Goal: Information Seeking & Learning: Find specific fact

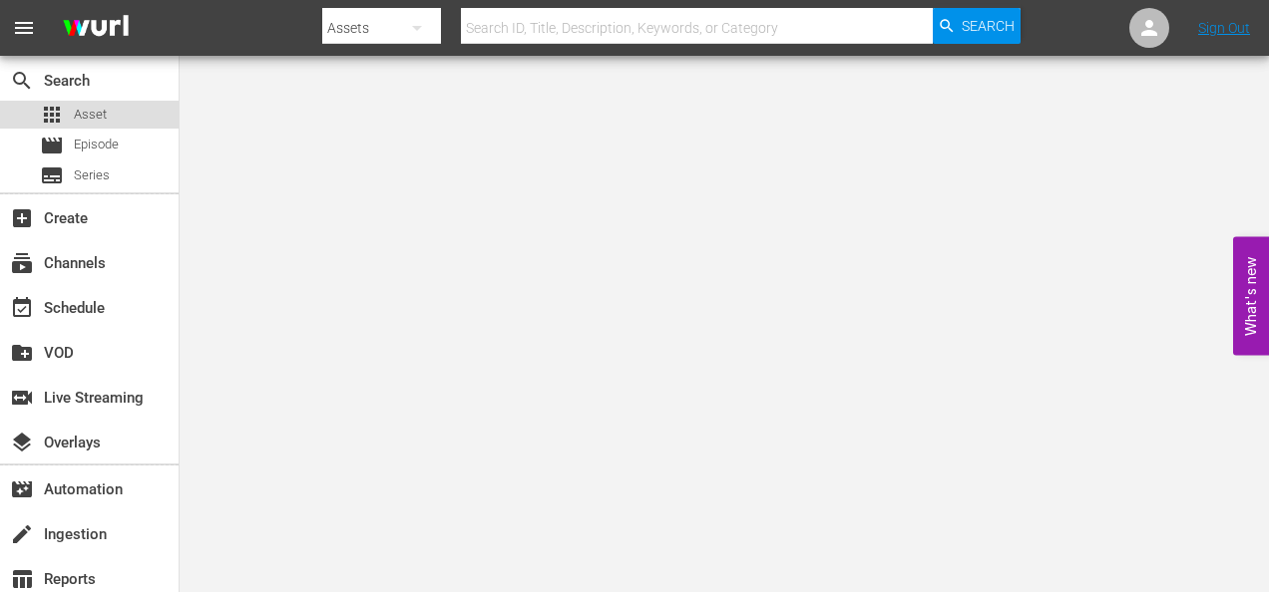
click at [103, 111] on span "Asset" at bounding box center [90, 115] width 33 height 20
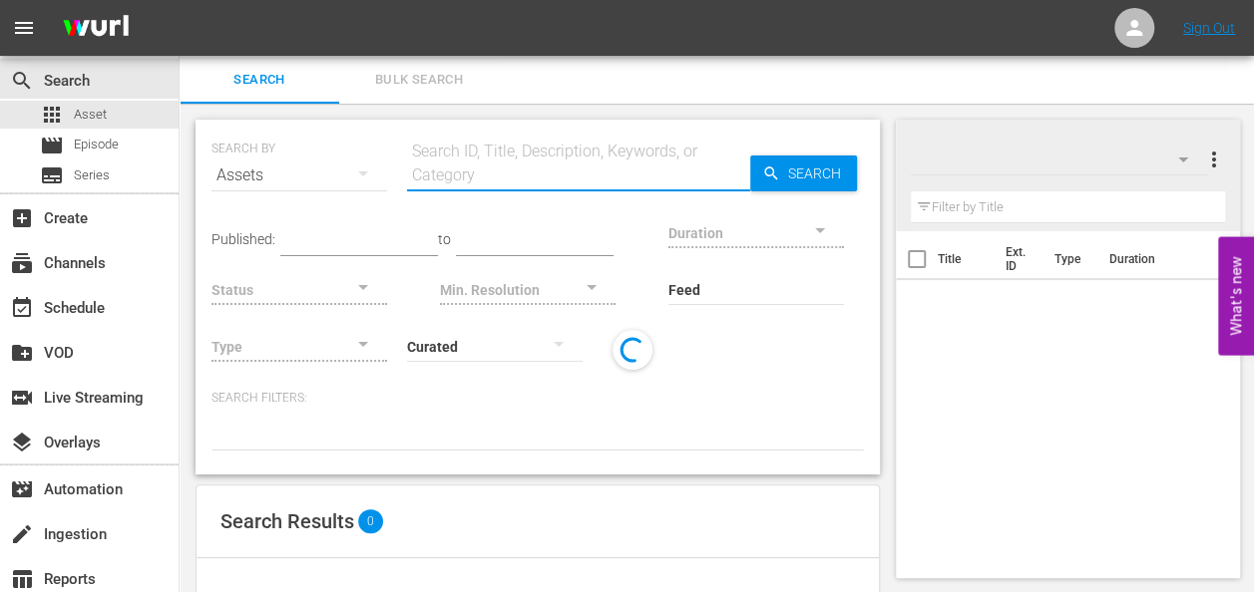
click at [467, 165] on input "text" at bounding box center [578, 176] width 343 height 48
paste input "Christmas Tale, A"
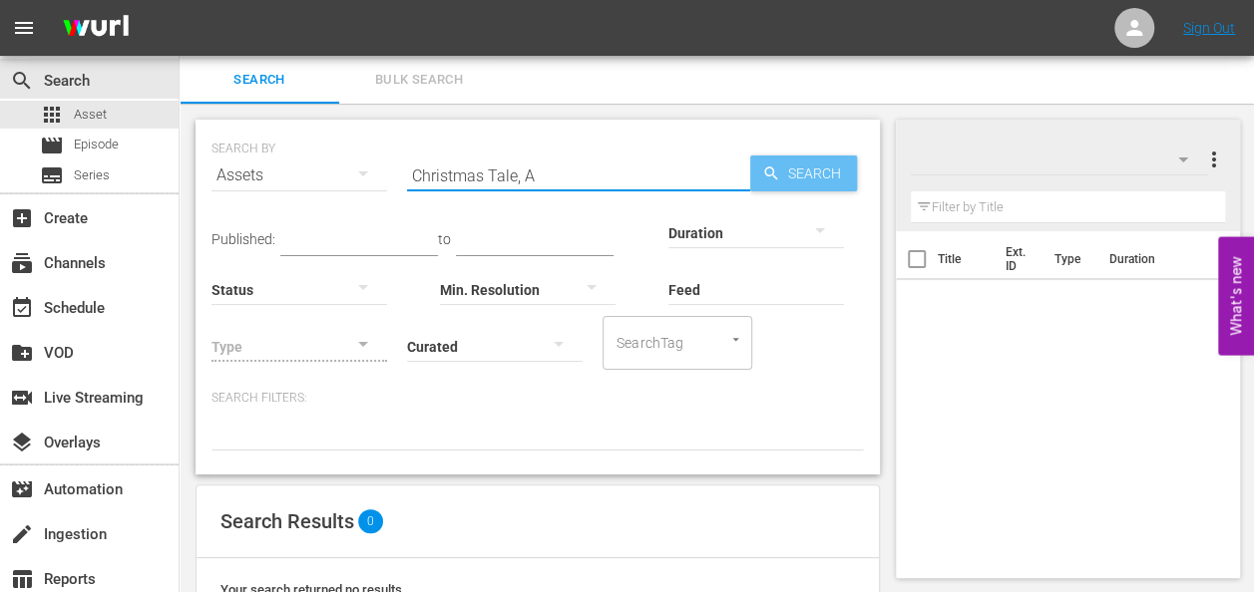
type input "Christmas Tale, A"
click at [815, 177] on span "Search" at bounding box center [818, 174] width 77 height 36
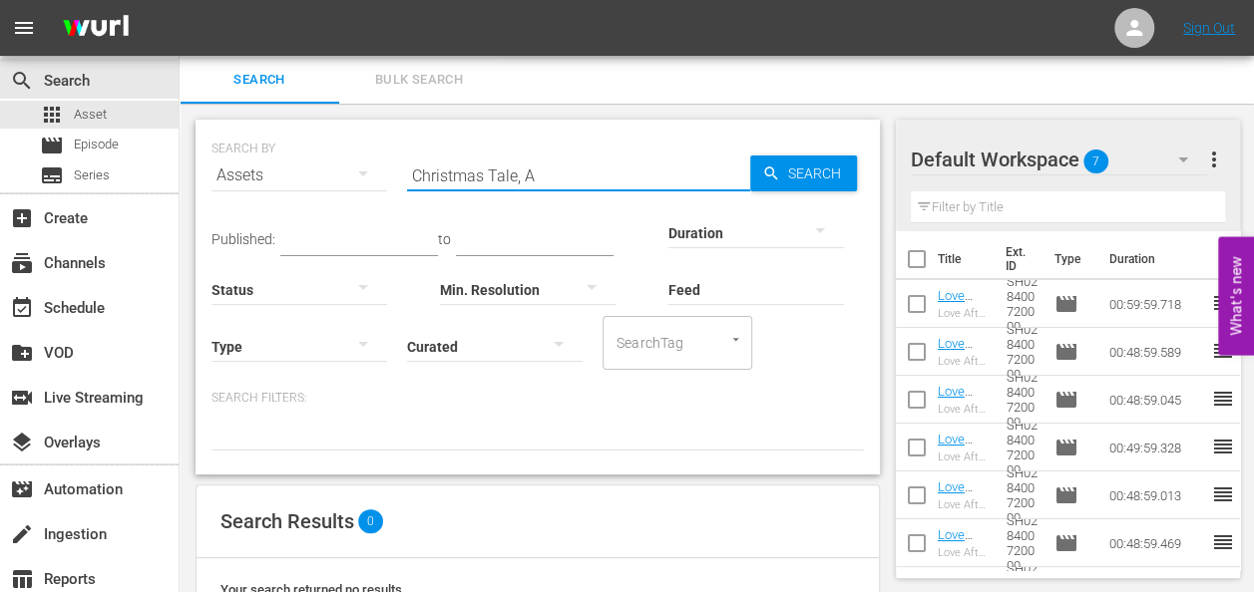
drag, startPoint x: 550, startPoint y: 176, endPoint x: 329, endPoint y: 168, distance: 220.6
click at [329, 168] on div "SEARCH BY Search By Assets Search ID, Title, Description, Keywords, or Category…" at bounding box center [537, 164] width 652 height 72
paste input "[DATE] in [PERSON_NAME] Point"
type input "[DATE] in [PERSON_NAME] Point"
click at [817, 158] on span "Search" at bounding box center [818, 174] width 77 height 36
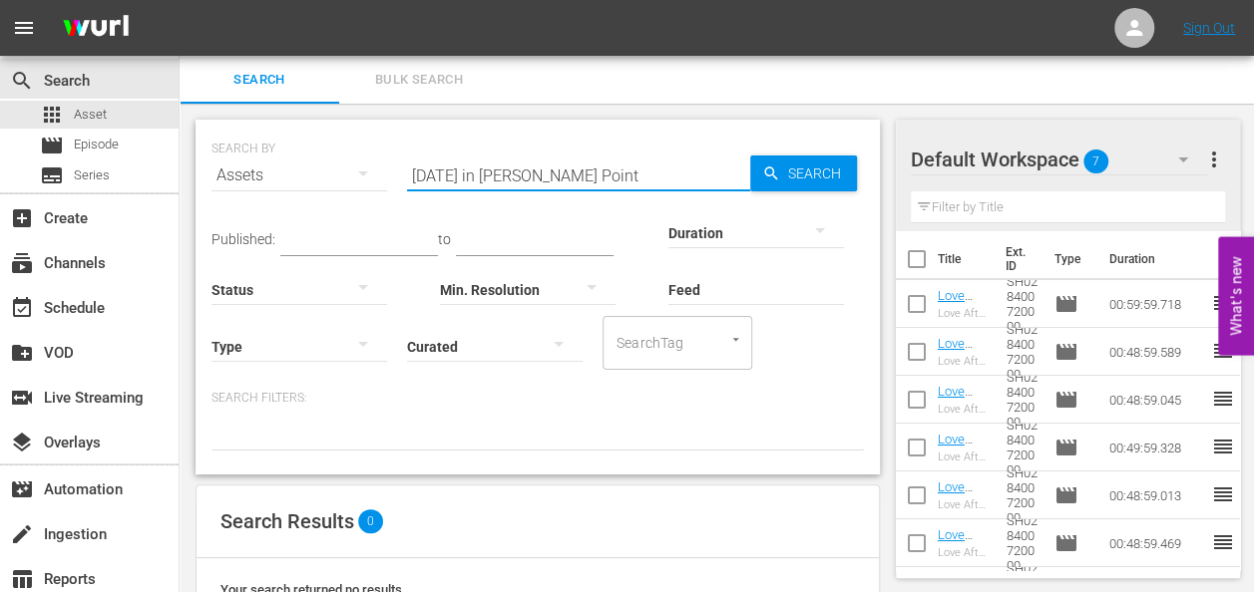
drag, startPoint x: 642, startPoint y: 175, endPoint x: 286, endPoint y: 170, distance: 356.1
click at [286, 170] on div "SEARCH BY Search By Assets Search ID, Title, Description, Keywords, or Category…" at bounding box center [537, 164] width 652 height 72
paste input "Christmas With The Campbells"
type input "Christmas With The Campbells"
drag, startPoint x: 656, startPoint y: 169, endPoint x: 273, endPoint y: 184, distance: 383.3
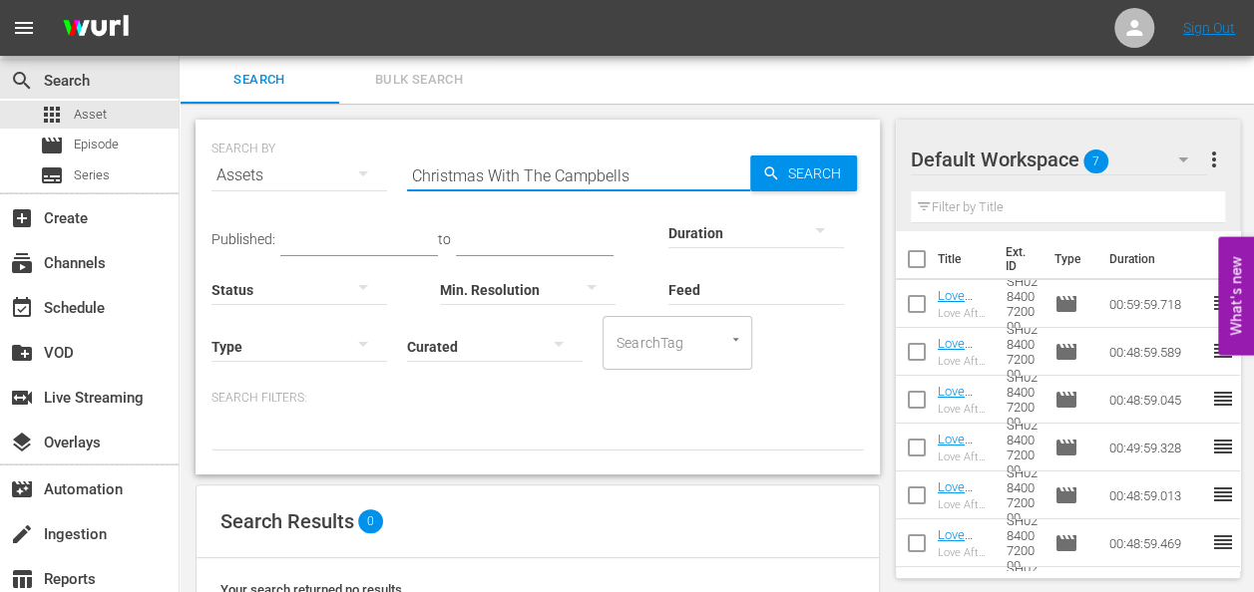
click at [273, 184] on div "SEARCH BY Search By Assets Search ID, Title, Description, Keywords, or Category…" at bounding box center [537, 164] width 652 height 72
paste input "So This Is Christmas"
type input "So This Is Christmas"
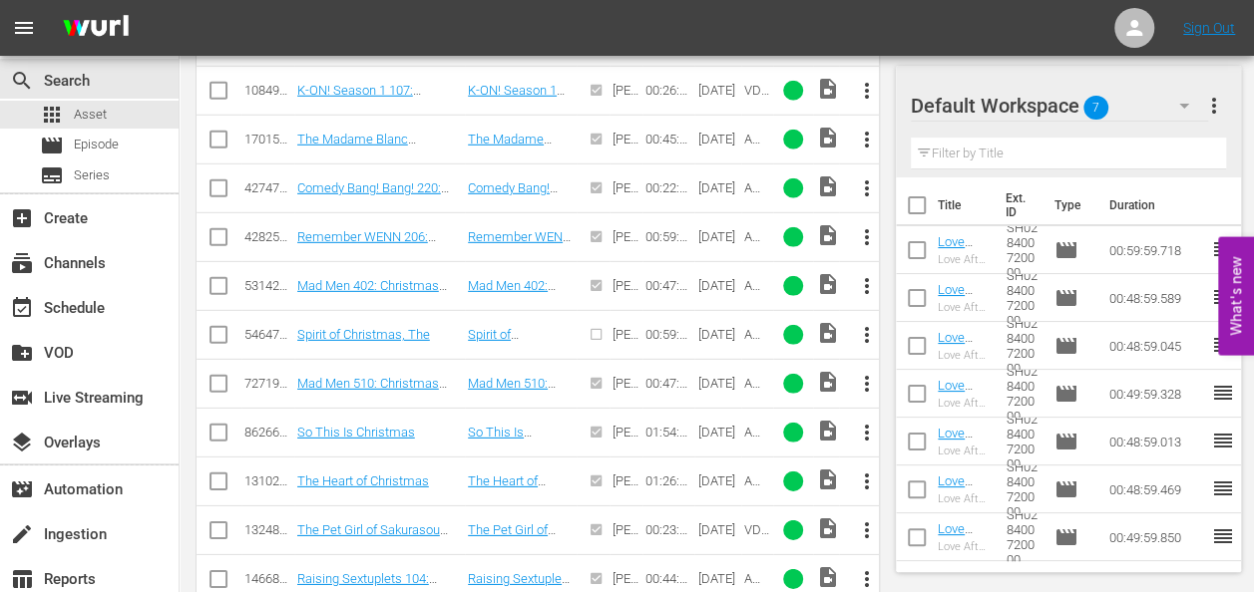
scroll to position [2806, 0]
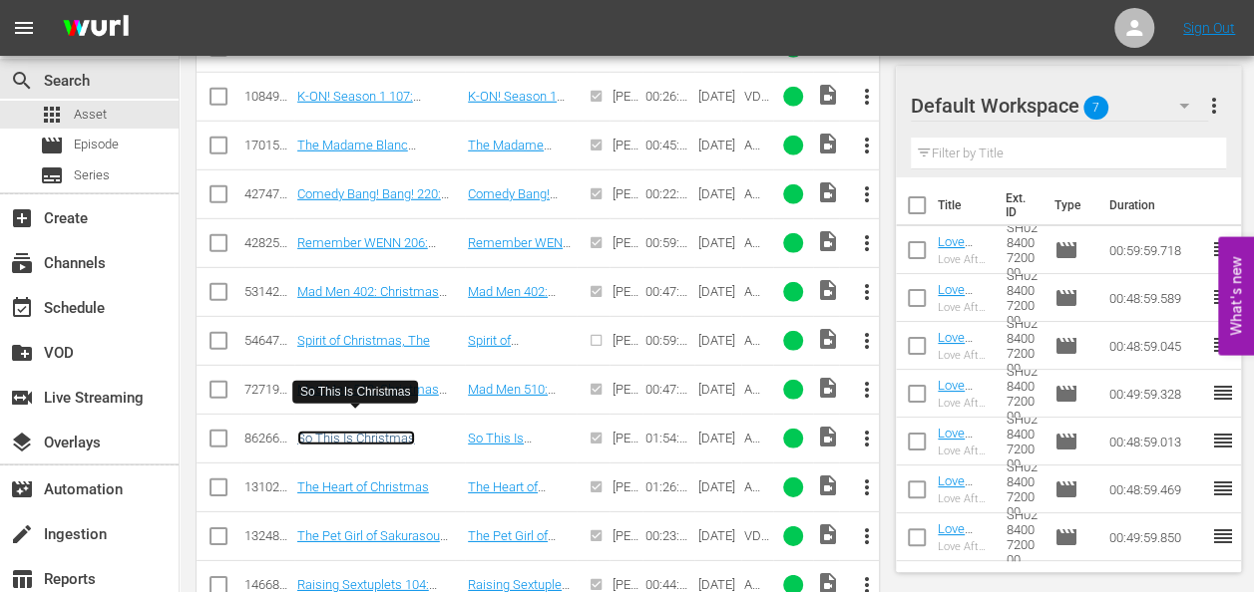
click at [359, 431] on link "So This Is Christmas" at bounding box center [356, 438] width 118 height 15
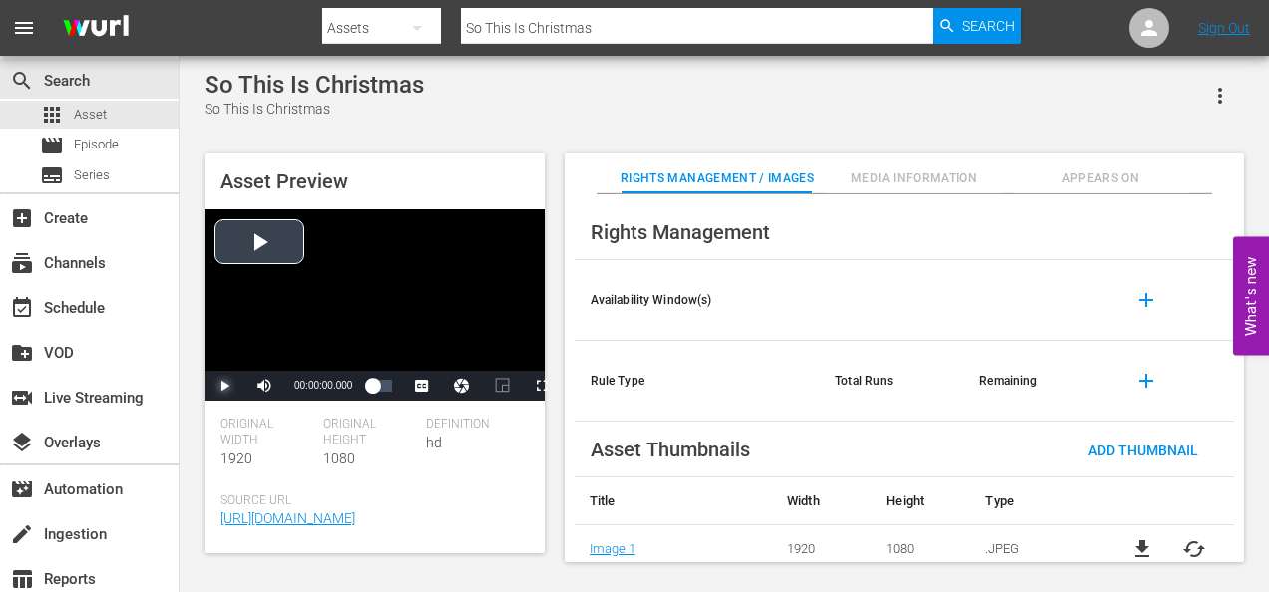
click at [224, 386] on span "Video Player" at bounding box center [224, 386] width 0 height 0
click at [379, 385] on div "00:00:06.294" at bounding box center [375, 386] width 7 height 20
click at [376, 388] on div "00:39:57.565" at bounding box center [375, 386] width 7 height 20
click at [393, 315] on div "Video Player" at bounding box center [374, 290] width 340 height 162
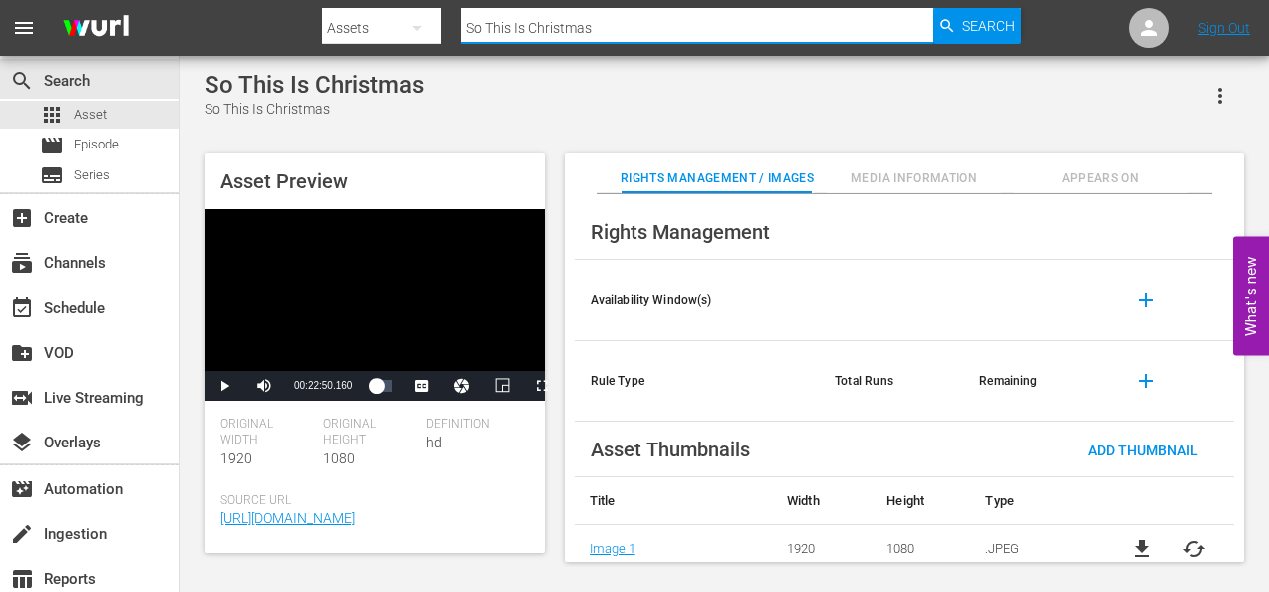
drag, startPoint x: 622, startPoint y: 25, endPoint x: 281, endPoint y: 2, distance: 341.9
click at [281, 2] on nav "menu Search By Assets Search ID, Title, Description, Keywords, or Category So T…" at bounding box center [634, 28] width 1269 height 56
paste input "The Perfect Gift"
type input "The Perfect Gift"
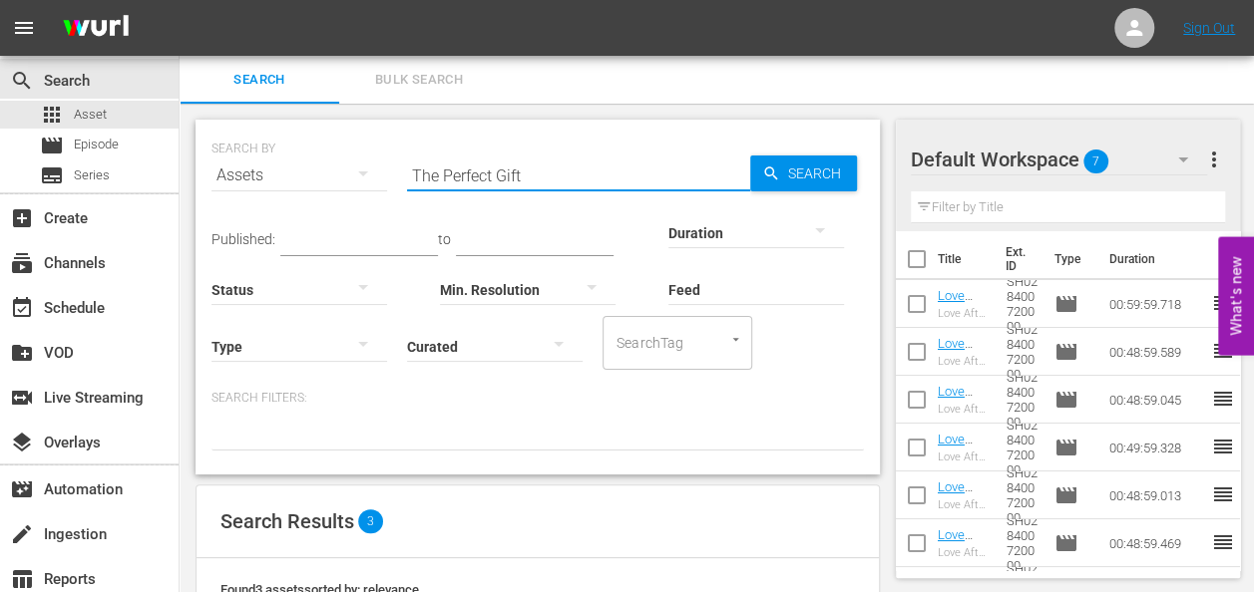
drag, startPoint x: 567, startPoint y: 186, endPoint x: 292, endPoint y: 182, distance: 275.3
click at [292, 182] on div "SEARCH BY Search By Assets Search ID, Title, Description, Keywords, or Category…" at bounding box center [537, 164] width 652 height 72
paste input "Silent Night"
drag, startPoint x: 489, startPoint y: 174, endPoint x: 296, endPoint y: 177, distance: 192.5
click at [296, 177] on div "SEARCH BY Search By Assets Search ID, Title, Description, Keywords, or Category…" at bounding box center [537, 164] width 652 height 72
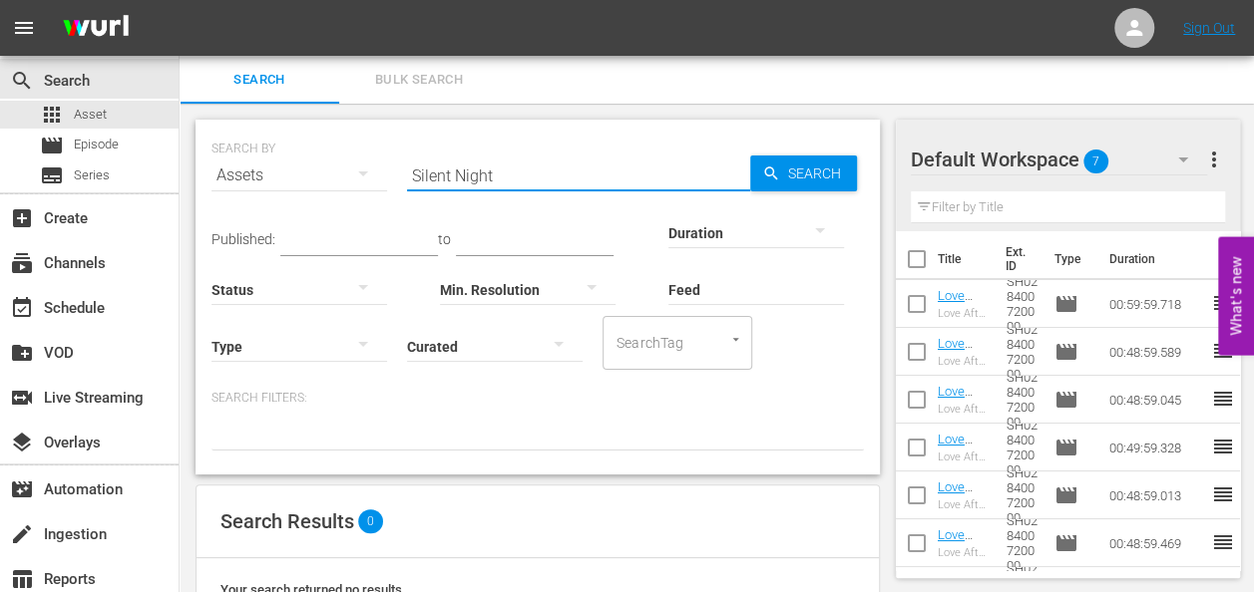
type input "t"
paste input "Morningside"
type input "Morningside"
click at [832, 172] on span "Search" at bounding box center [818, 174] width 77 height 36
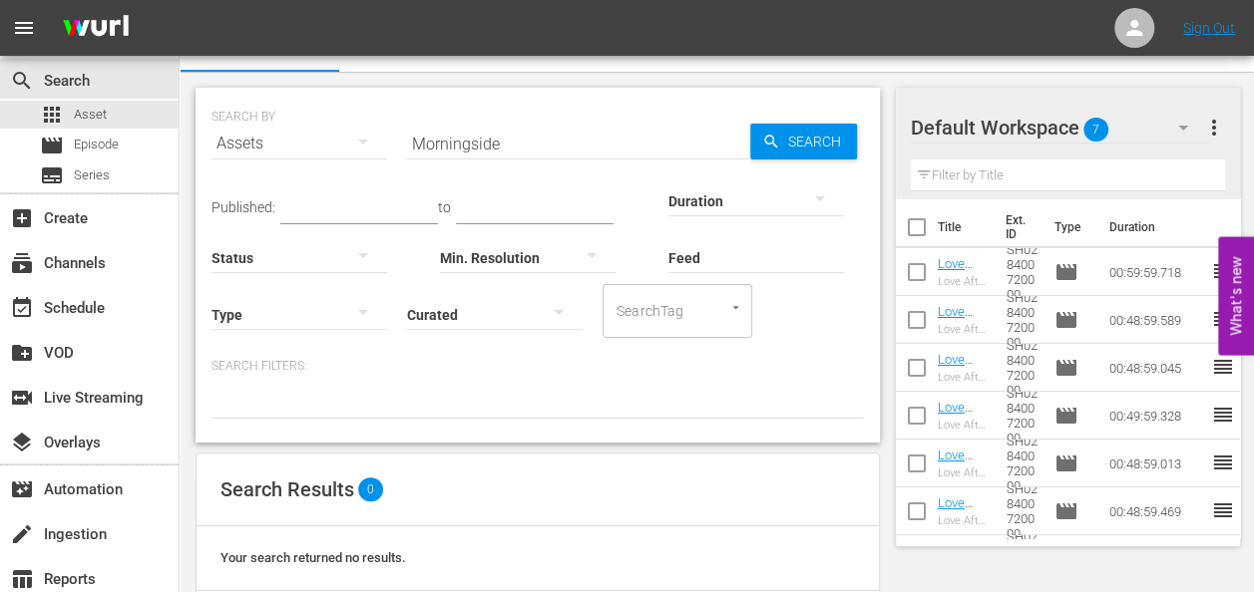
scroll to position [123, 0]
